Goal: Task Accomplishment & Management: Use online tool/utility

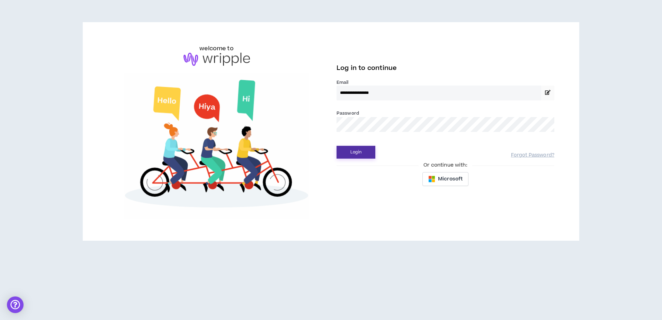
click at [360, 155] on button "Login" at bounding box center [355, 152] width 39 height 13
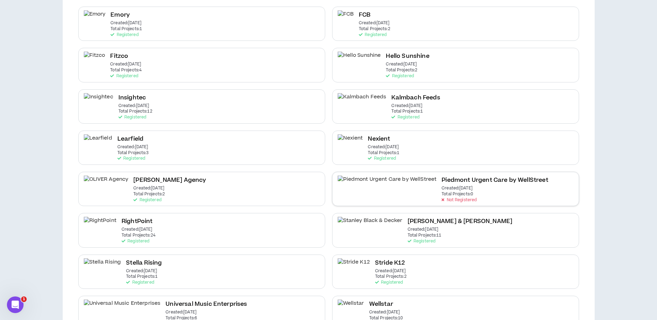
scroll to position [312, 0]
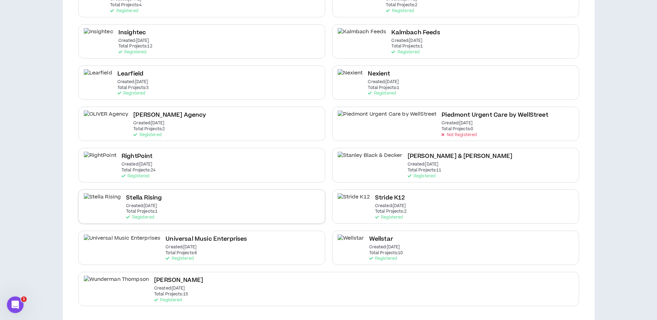
click at [226, 206] on div "Stella Rising Created: [DATE] Total Projects: 1 Registered" at bounding box center [201, 206] width 247 height 34
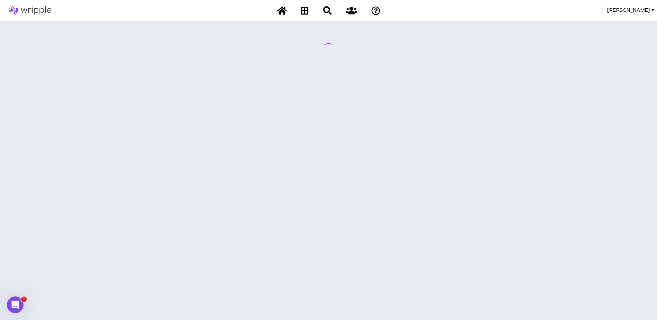
scroll to position [0, 0]
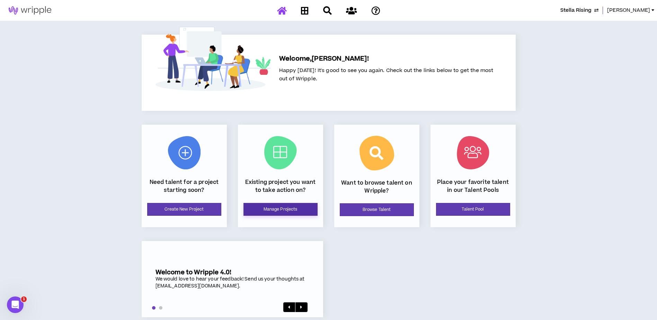
click at [299, 212] on link "Manage Projects" at bounding box center [280, 209] width 74 height 13
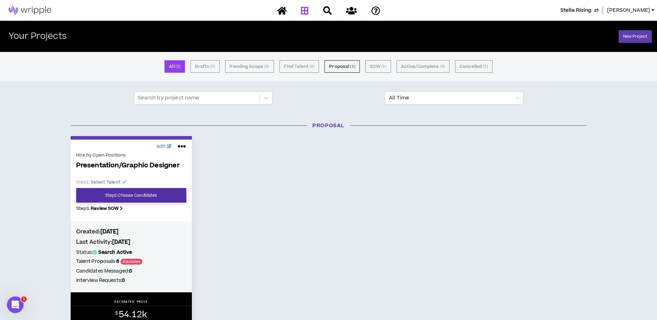
click at [135, 199] on link "Step 2 . Choose Candidates" at bounding box center [131, 195] width 110 height 15
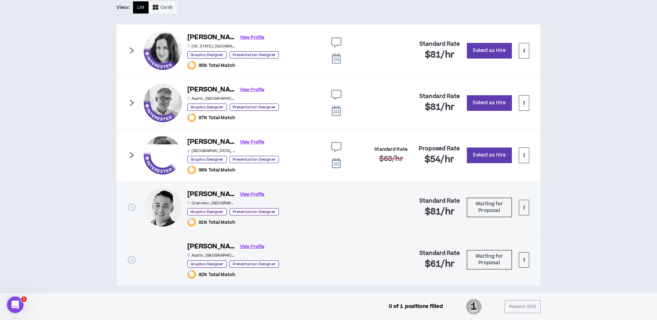
scroll to position [389, 0]
